Goal: Information Seeking & Learning: Compare options

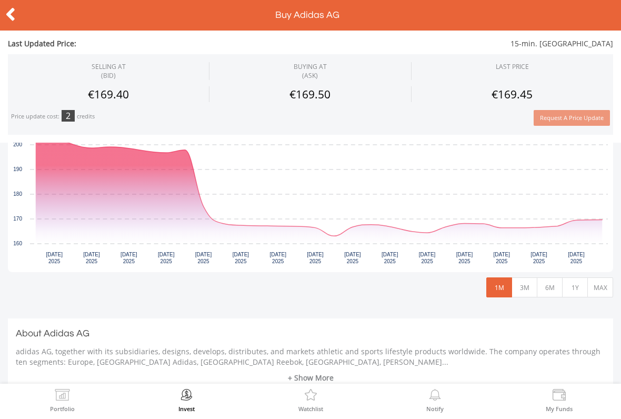
scroll to position [268, 0]
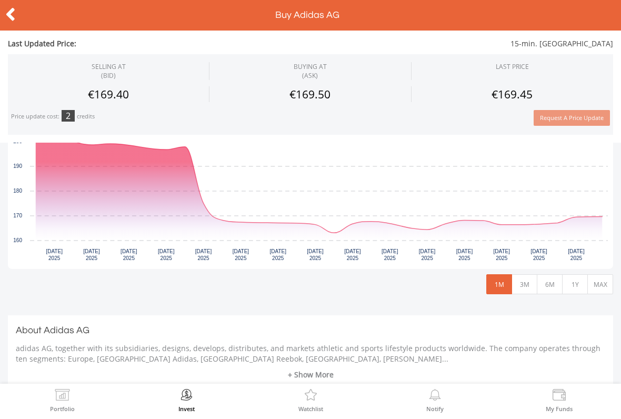
click at [597, 279] on button "MAX" at bounding box center [600, 284] width 26 height 20
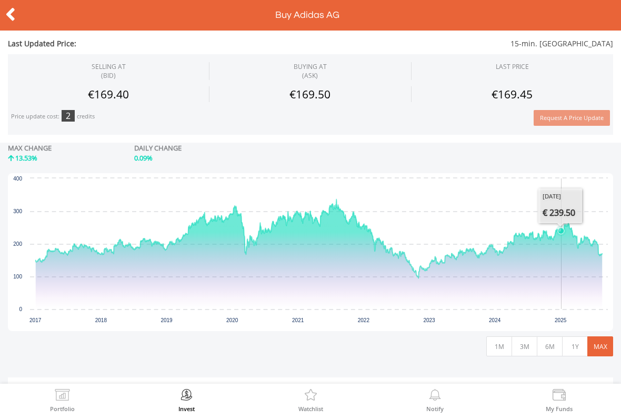
scroll to position [207, 0]
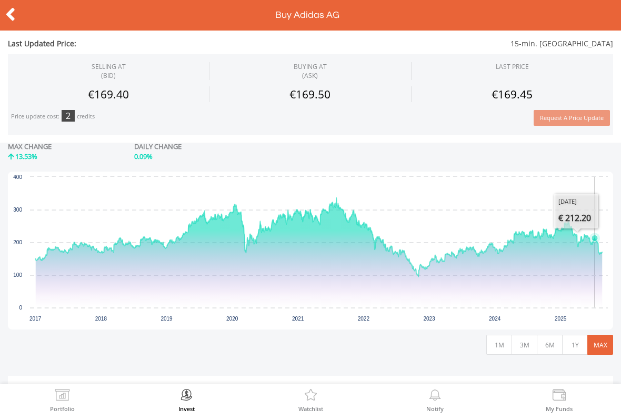
click at [579, 268] on icon "Interactive chart" at bounding box center [319, 252] width 566 height 109
click at [504, 346] on button "1M" at bounding box center [499, 345] width 26 height 20
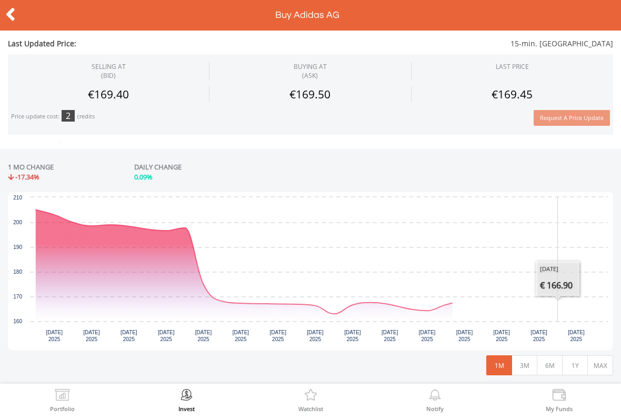
scroll to position [187, 0]
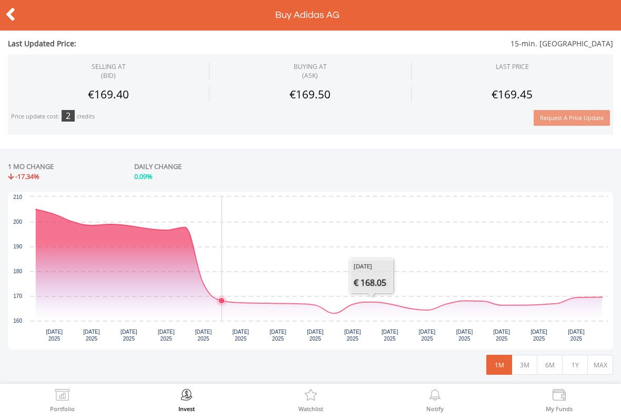
click at [224, 290] on icon "Interactive chart" at bounding box center [319, 261] width 566 height 104
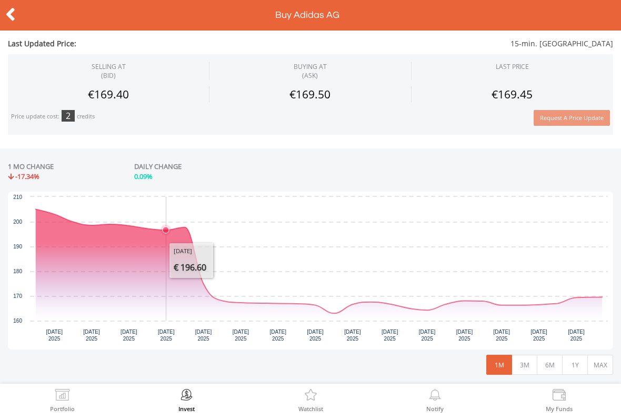
click at [147, 221] on icon "Interactive chart" at bounding box center [319, 261] width 566 height 104
click at [223, 293] on icon "Interactive chart" at bounding box center [319, 261] width 566 height 104
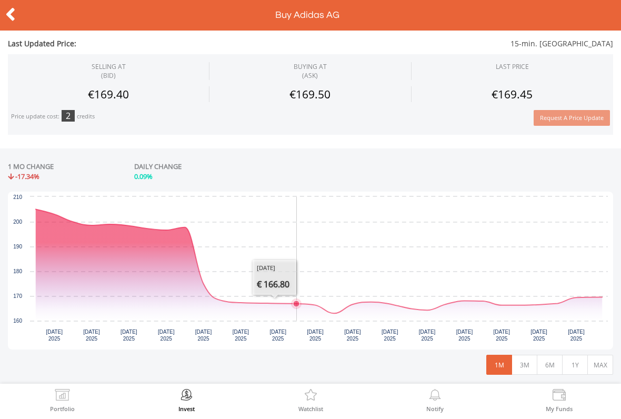
click at [304, 308] on icon "Interactive chart" at bounding box center [319, 261] width 566 height 104
click at [526, 364] on button "3M" at bounding box center [524, 365] width 26 height 20
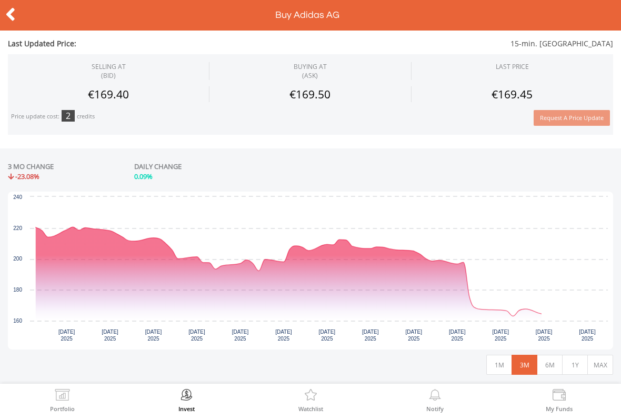
click at [557, 364] on button "6M" at bounding box center [550, 365] width 26 height 20
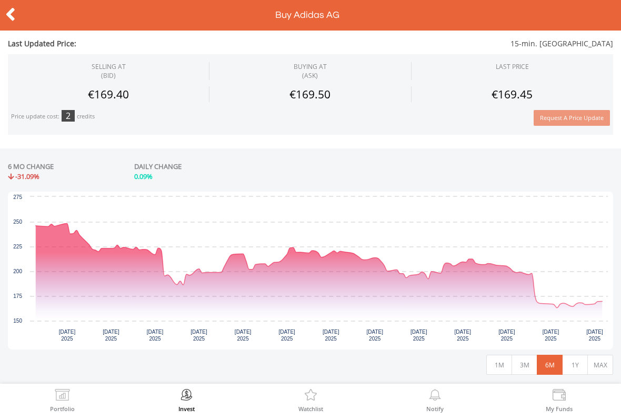
click at [595, 365] on button "MAX" at bounding box center [600, 365] width 26 height 20
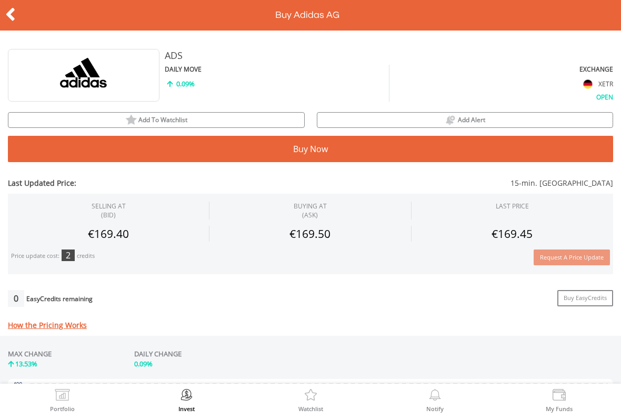
scroll to position [0, 0]
click at [23, 18] on div at bounding box center [31, 15] width 62 height 22
click at [14, 20] on icon at bounding box center [10, 14] width 11 height 21
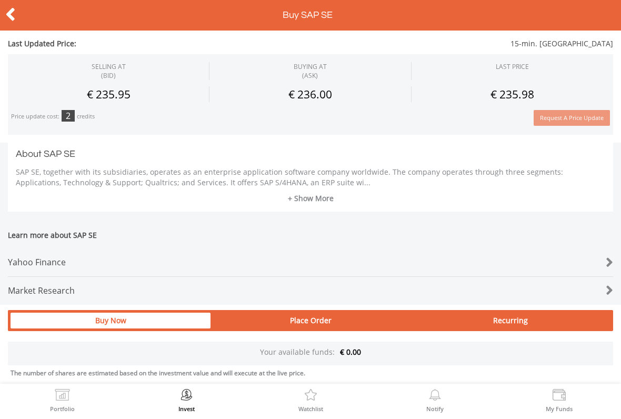
scroll to position [437, 0]
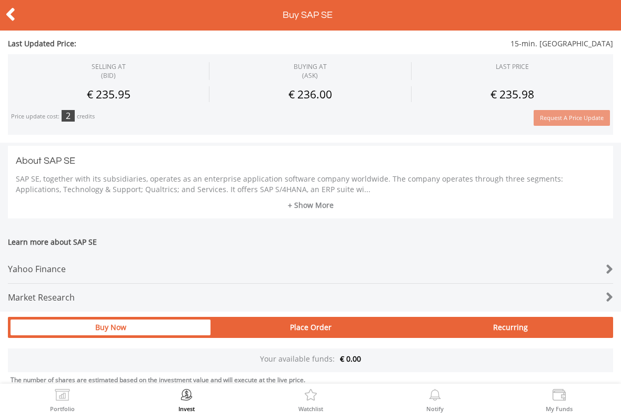
click at [316, 204] on link "+ Show More" at bounding box center [310, 205] width 589 height 11
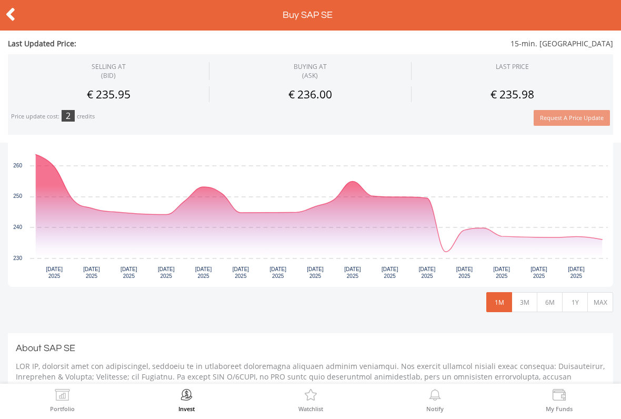
click at [523, 305] on button "3M" at bounding box center [524, 302] width 26 height 20
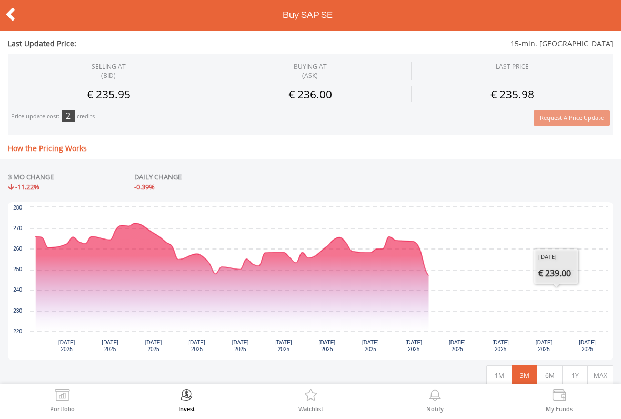
scroll to position [200, 0]
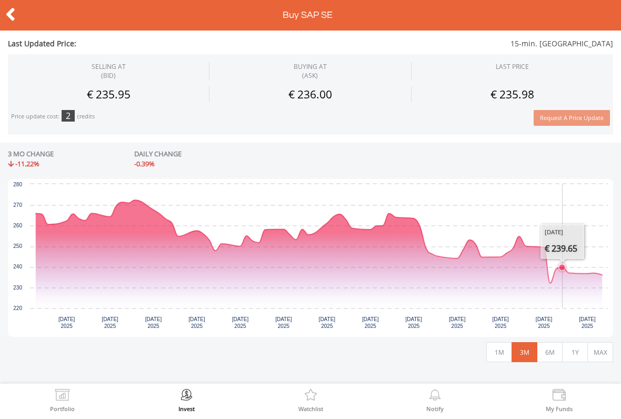
click at [552, 348] on button "6M" at bounding box center [550, 352] width 26 height 20
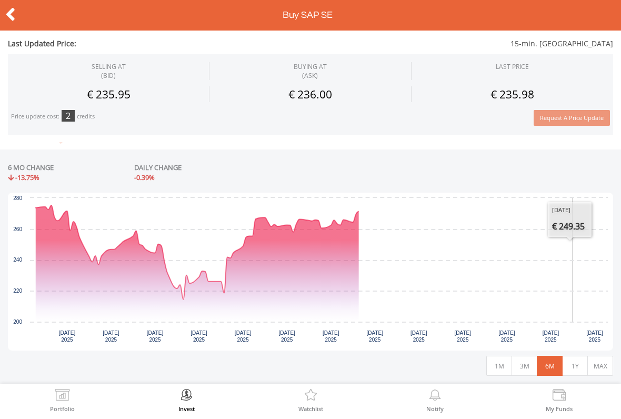
scroll to position [198, 0]
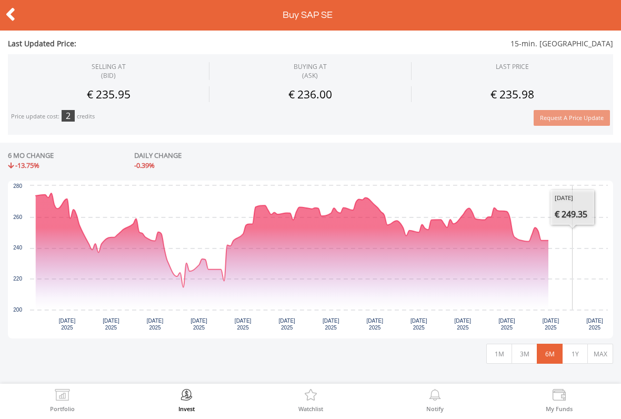
click at [578, 354] on button "1Y" at bounding box center [575, 354] width 26 height 20
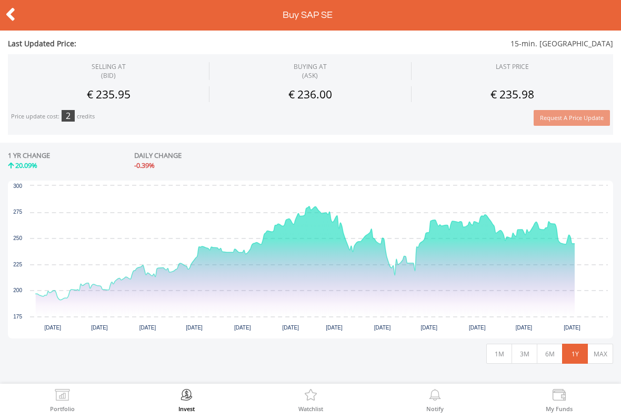
click at [606, 358] on button "MAX" at bounding box center [600, 354] width 26 height 20
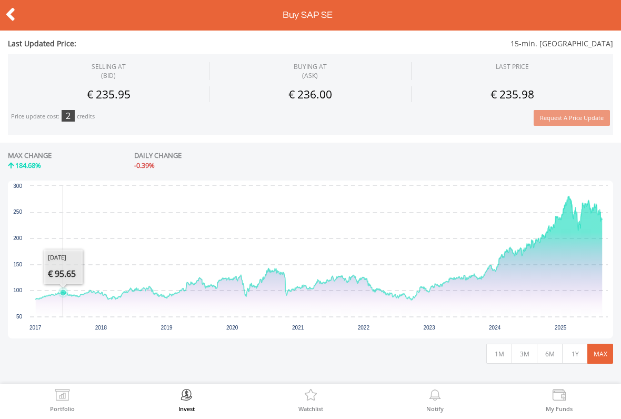
click at [63, 296] on icon "Interactive chart" at bounding box center [63, 292] width 11 height 11
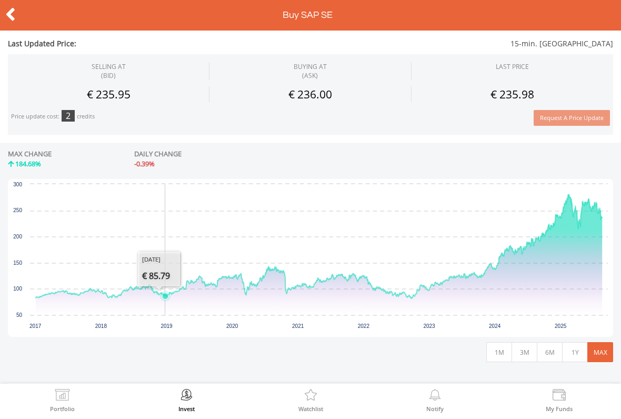
scroll to position [198, 0]
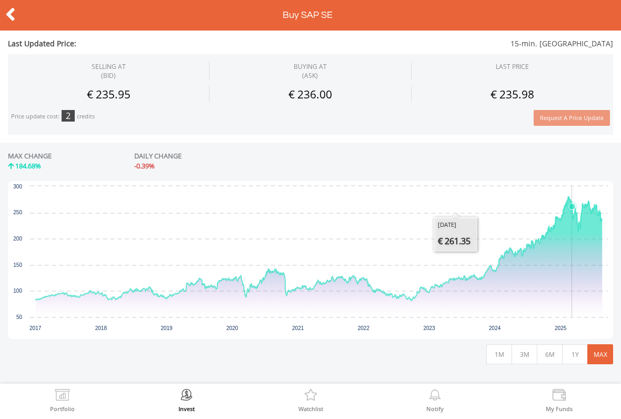
click at [572, 209] on icon "Interactive chart" at bounding box center [572, 206] width 11 height 11
click at [80, 287] on icon "Interactive chart" at bounding box center [319, 249] width 566 height 104
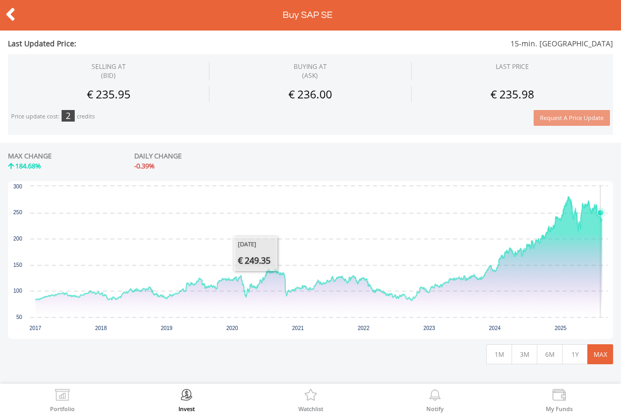
click at [601, 204] on icon "Interactive chart" at bounding box center [319, 249] width 566 height 104
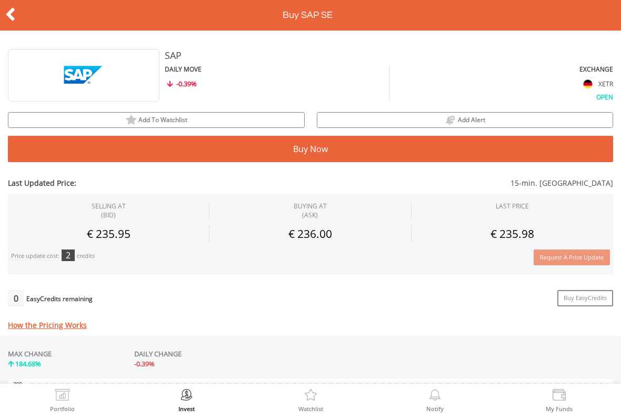
scroll to position [0, 0]
click at [14, 7] on icon at bounding box center [10, 14] width 11 height 21
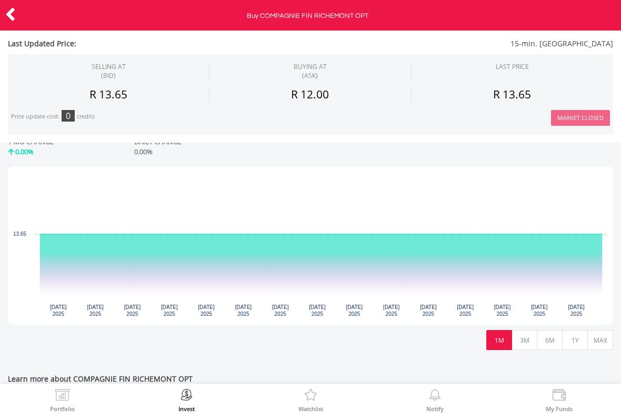
scroll to position [247, 0]
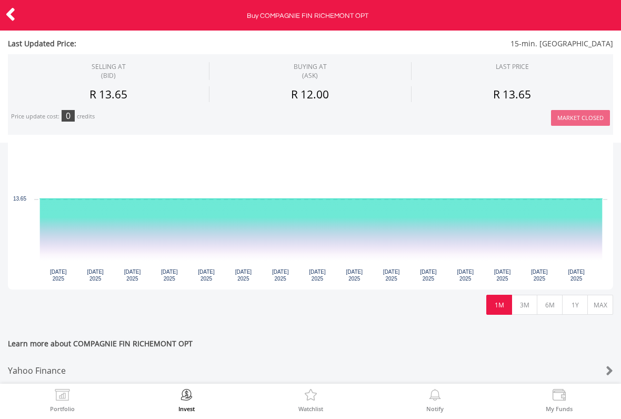
click at [523, 299] on button "3M" at bounding box center [524, 305] width 26 height 20
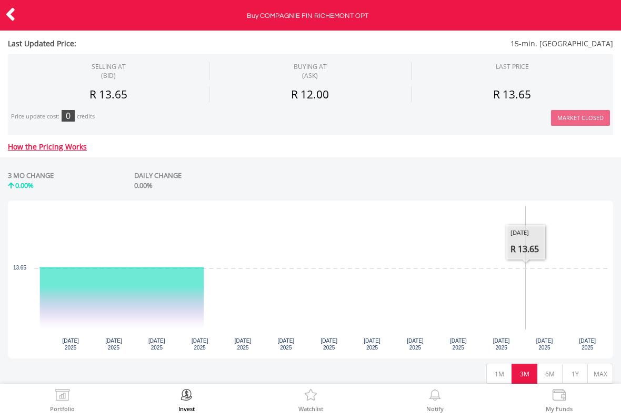
scroll to position [175, 0]
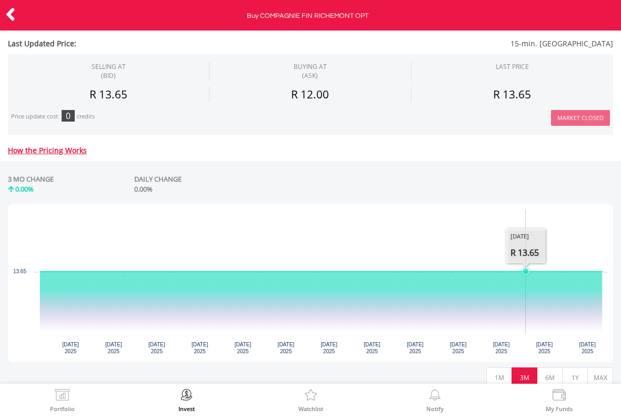
click at [605, 368] on button "MAX" at bounding box center [600, 377] width 26 height 20
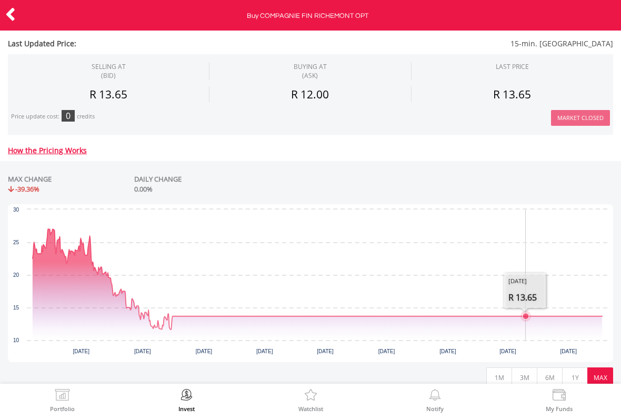
scroll to position [138, 0]
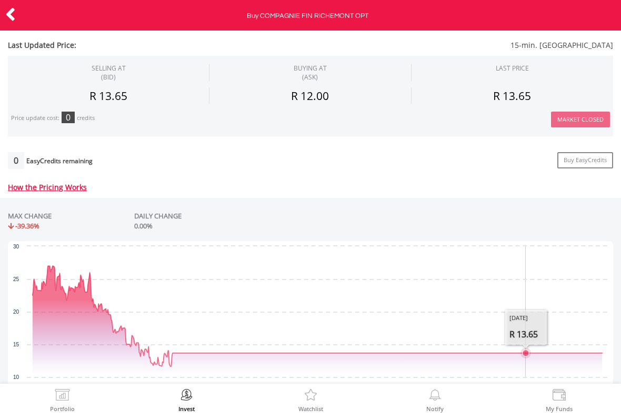
click at [522, 350] on icon "Interactive chart" at bounding box center [525, 353] width 6 height 6
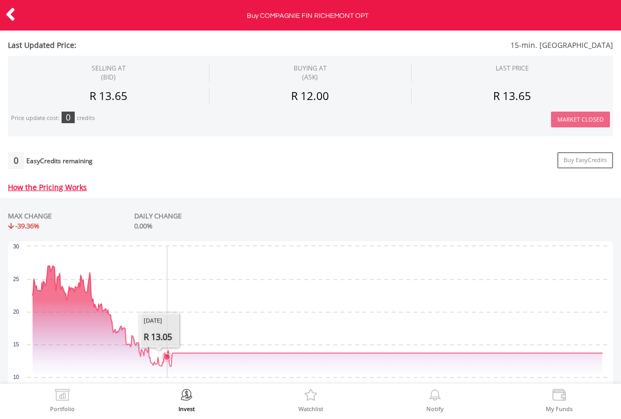
click at [167, 341] on icon "Interactive chart" at bounding box center [317, 316] width 569 height 100
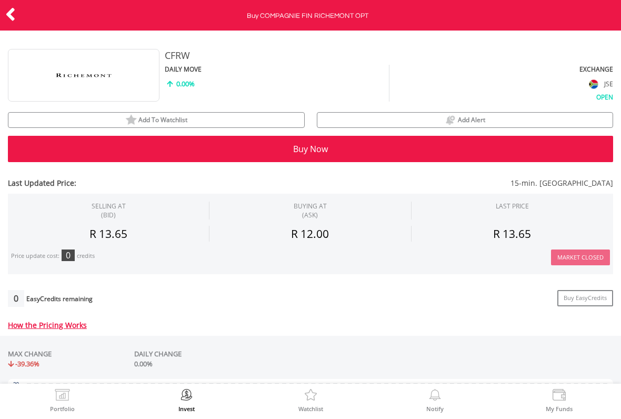
scroll to position [0, 0]
click at [14, 13] on icon at bounding box center [10, 14] width 11 height 21
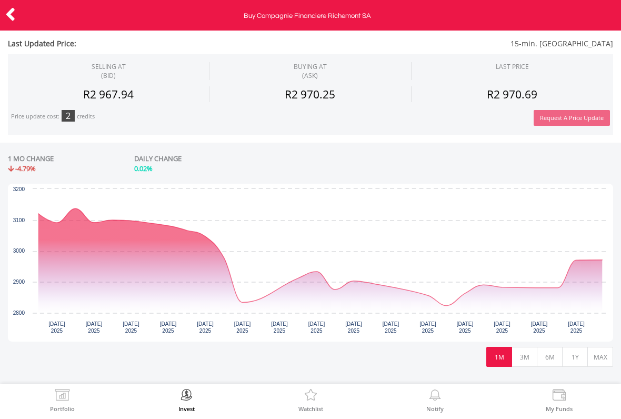
scroll to position [248, 0]
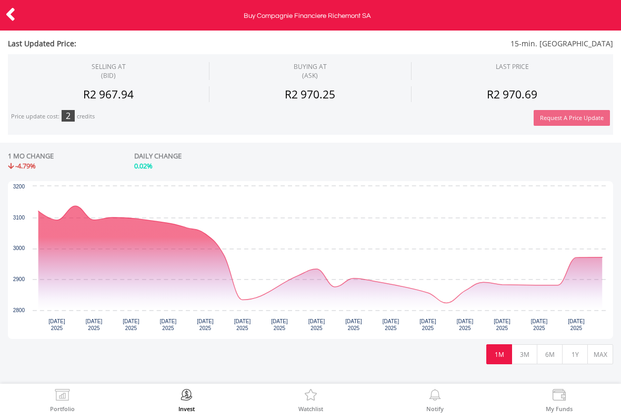
click at [524, 355] on button "3M" at bounding box center [524, 354] width 26 height 20
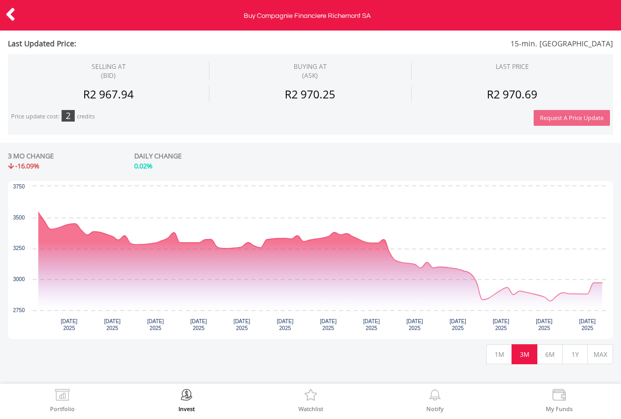
click at [546, 356] on button "6M" at bounding box center [550, 354] width 26 height 20
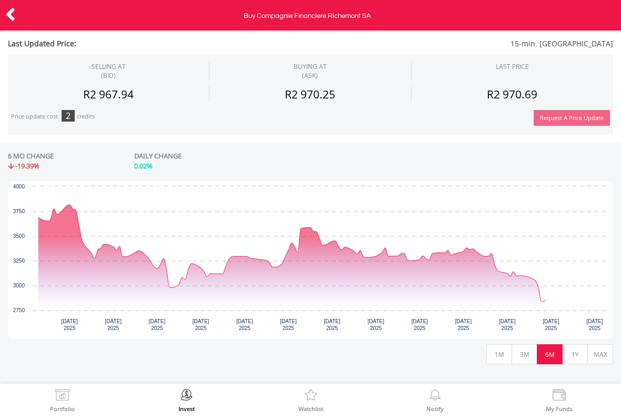
click at [574, 352] on button "1Y" at bounding box center [575, 354] width 26 height 20
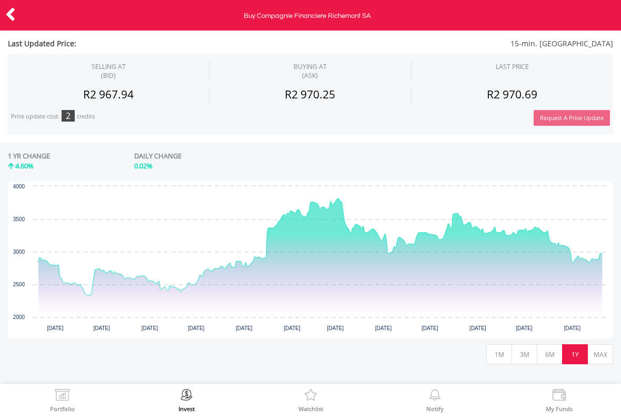
click at [602, 352] on button "MAX" at bounding box center [600, 354] width 26 height 20
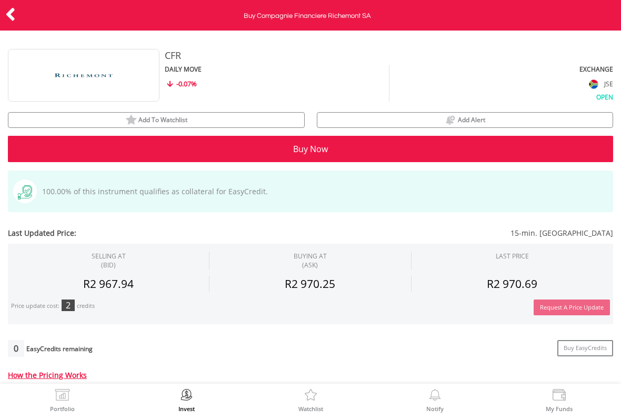
scroll to position [0, 0]
click at [11, 11] on icon at bounding box center [10, 14] width 11 height 21
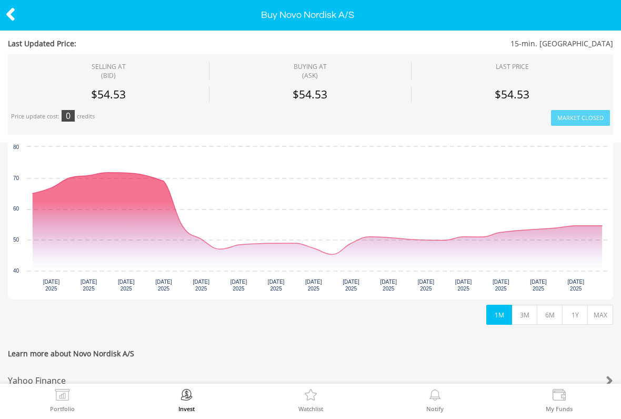
click at [522, 310] on button "3M" at bounding box center [524, 315] width 26 height 20
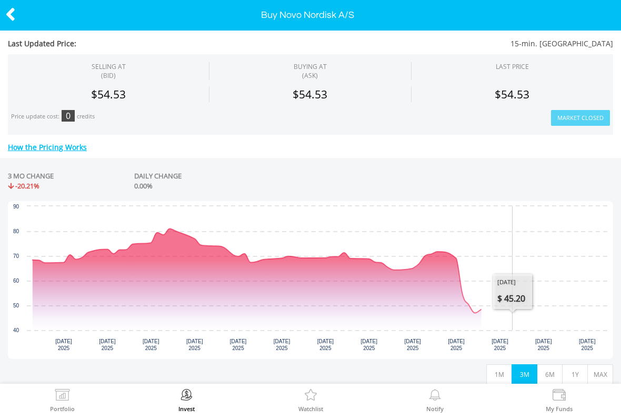
scroll to position [179, 0]
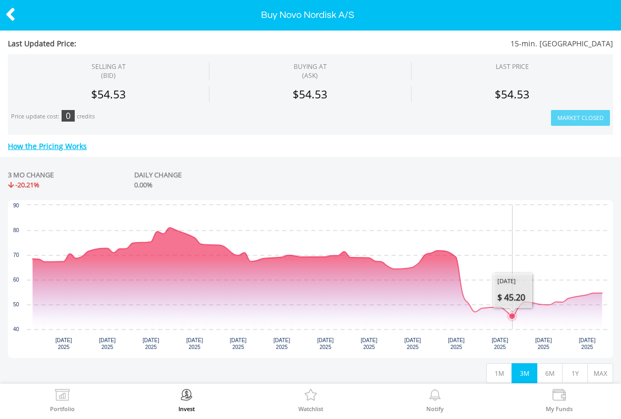
click at [547, 367] on button "6M" at bounding box center [550, 373] width 26 height 20
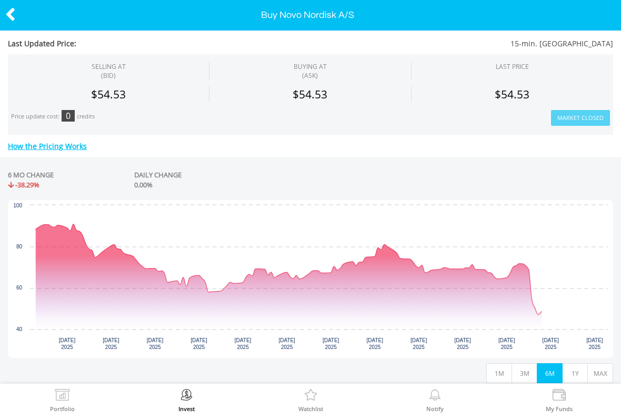
click at [580, 370] on button "1Y" at bounding box center [575, 373] width 26 height 20
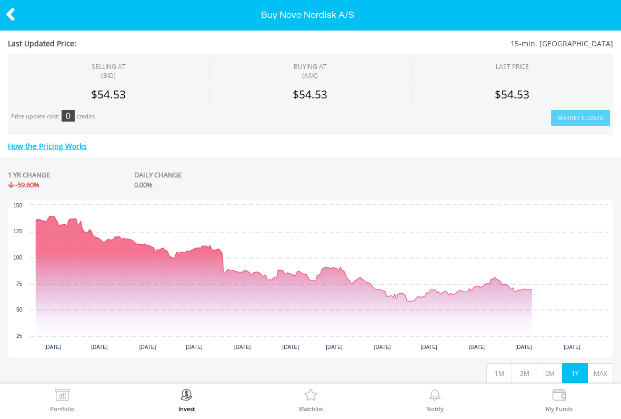
click at [601, 369] on button "MAX" at bounding box center [600, 373] width 26 height 20
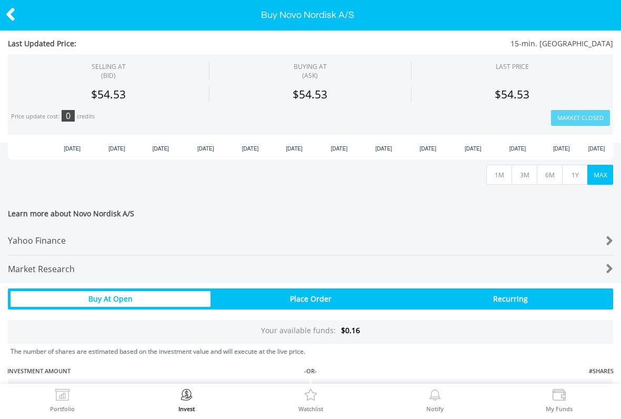
scroll to position [381, 0]
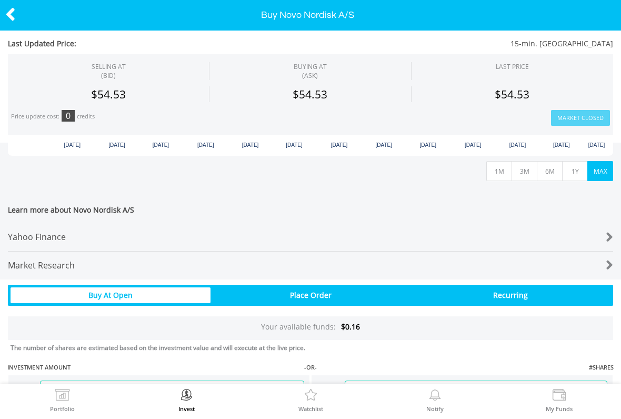
click at [6, 14] on icon at bounding box center [10, 14] width 11 height 21
